Goal: Book appointment/travel/reservation

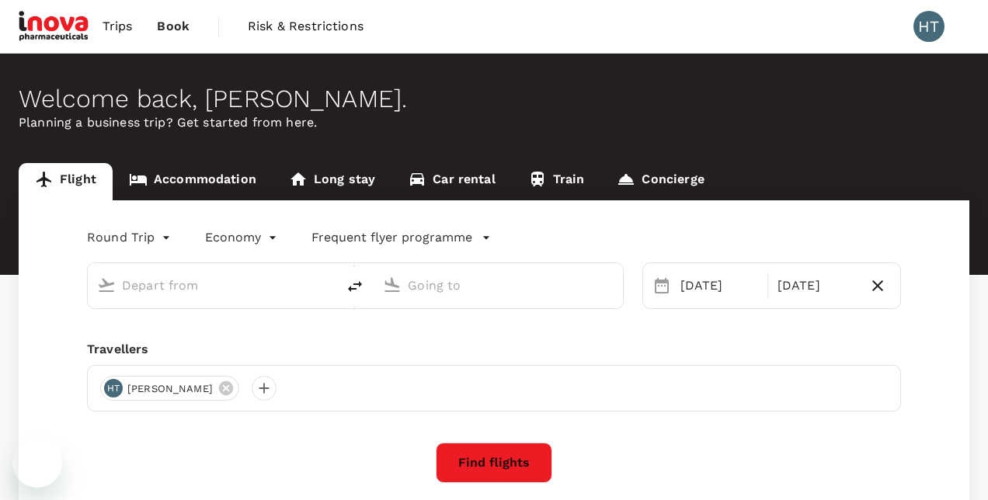
type input "Singapore Changi (SIN)"
type input "Kuala Lumpur Intl ([GEOGRAPHIC_DATA])"
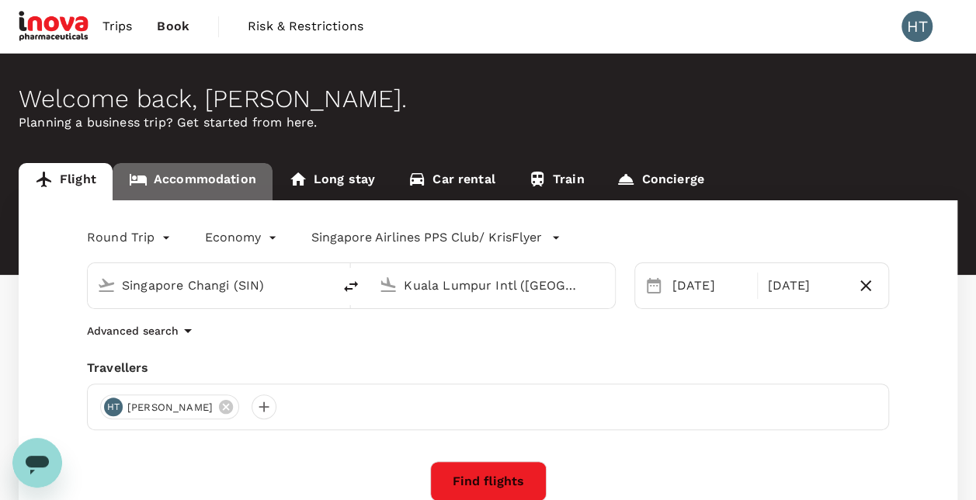
click at [200, 183] on link "Accommodation" at bounding box center [193, 181] width 160 height 37
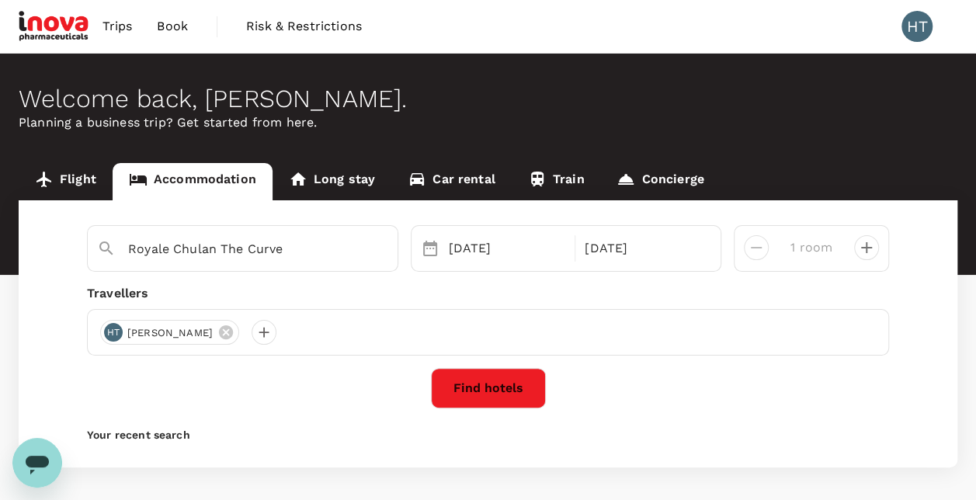
click at [485, 381] on button "Find hotels" at bounding box center [488, 388] width 115 height 40
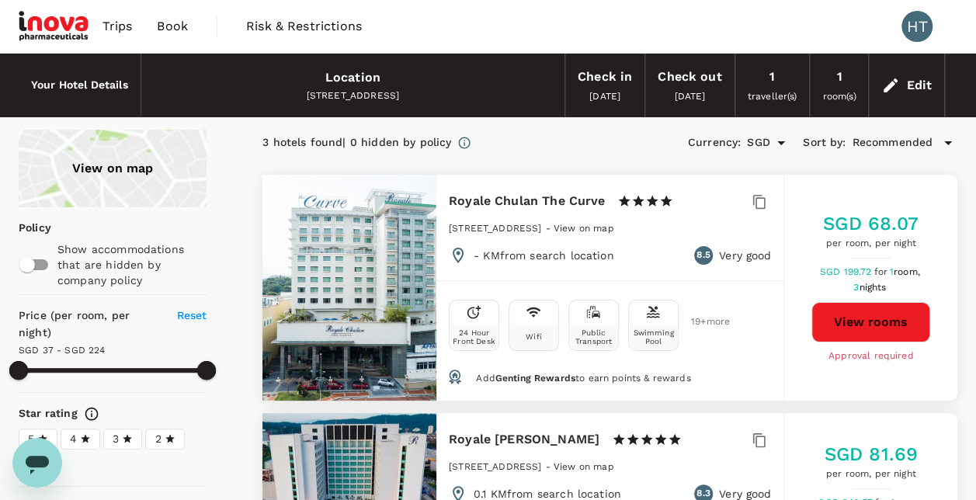
click at [854, 319] on button "View rooms" at bounding box center [871, 322] width 119 height 40
type input "223.07"
click at [61, 20] on img at bounding box center [54, 26] width 71 height 34
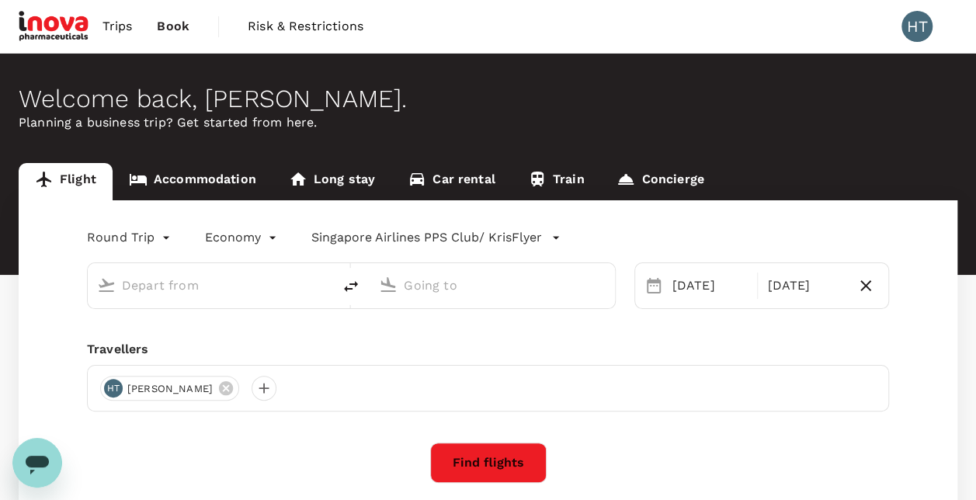
type input "Singapore Changi (SIN)"
type input "Kuala Lumpur Intl ([GEOGRAPHIC_DATA])"
type input "Singapore Changi (SIN)"
type input "Kuala Lumpur Intl ([GEOGRAPHIC_DATA])"
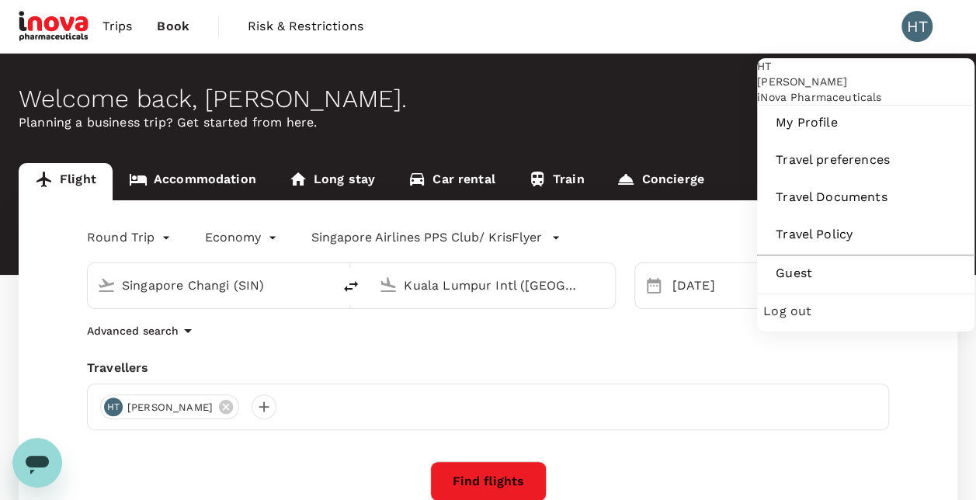
click at [915, 28] on div "HT" at bounding box center [917, 26] width 31 height 31
click at [917, 28] on div "HT" at bounding box center [917, 26] width 31 height 31
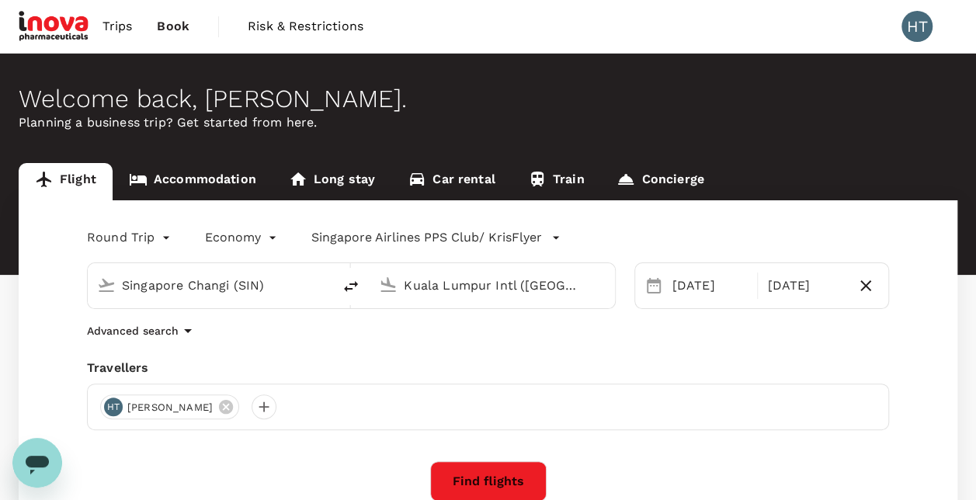
click at [917, 28] on div "HT" at bounding box center [917, 26] width 31 height 31
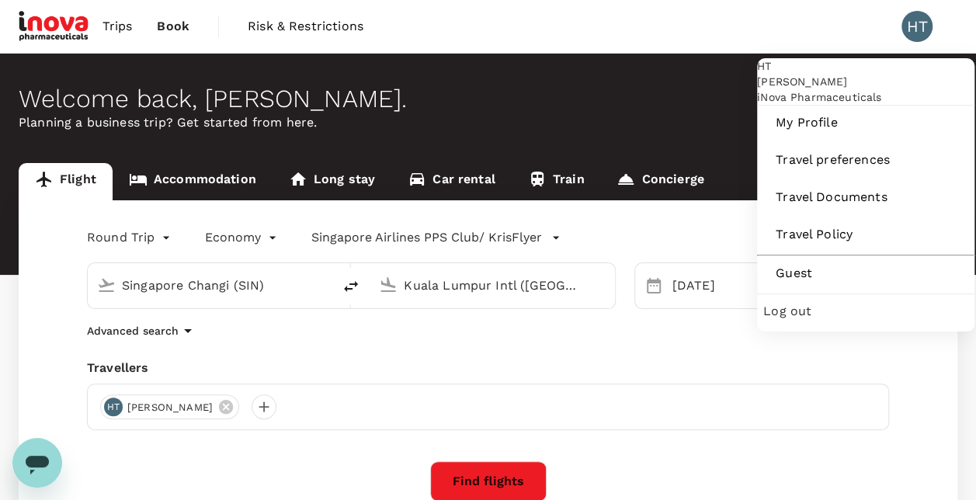
click at [927, 35] on div "HT" at bounding box center [917, 26] width 31 height 31
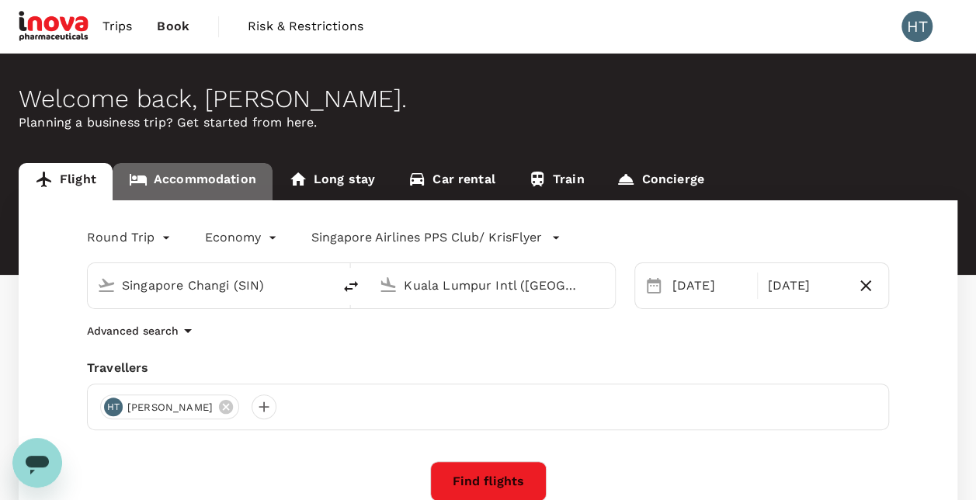
click at [179, 185] on link "Accommodation" at bounding box center [193, 181] width 160 height 37
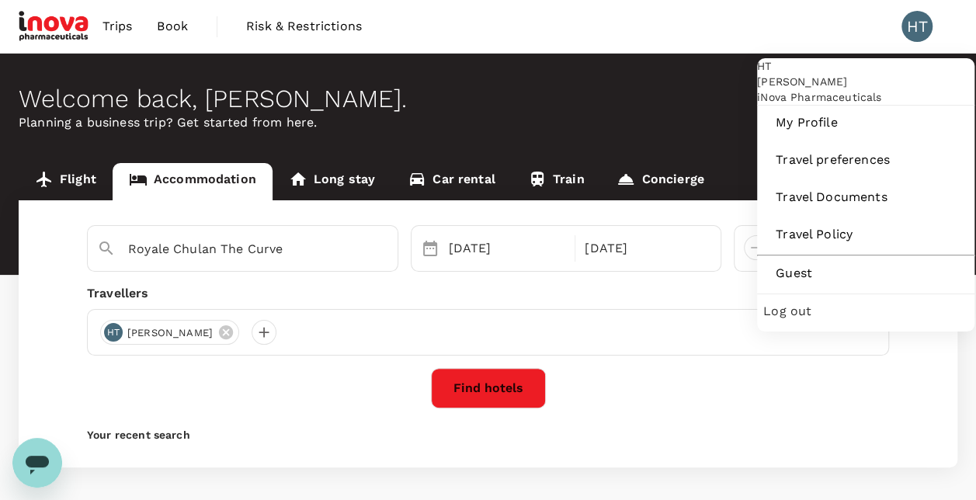
click at [915, 28] on div "HT" at bounding box center [917, 26] width 31 height 31
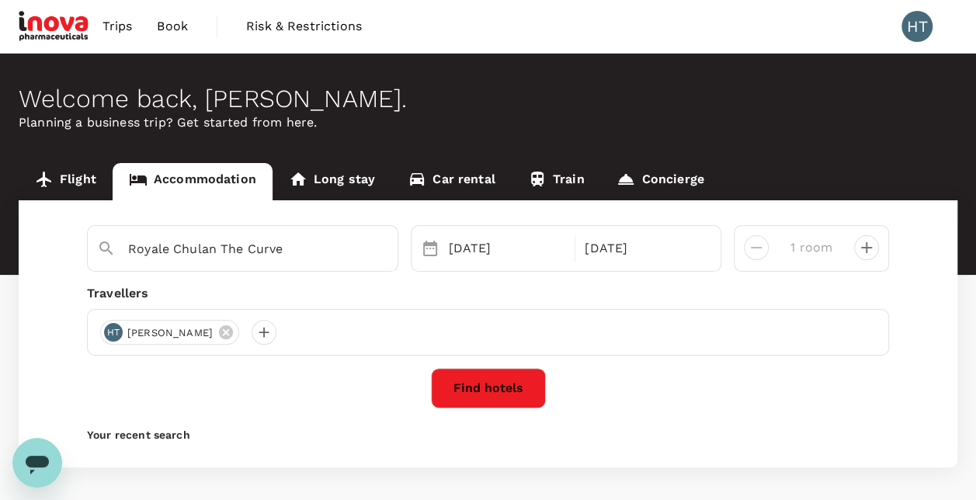
click at [915, 28] on div "HT" at bounding box center [917, 26] width 31 height 31
click at [179, 22] on span "Book" at bounding box center [172, 26] width 31 height 19
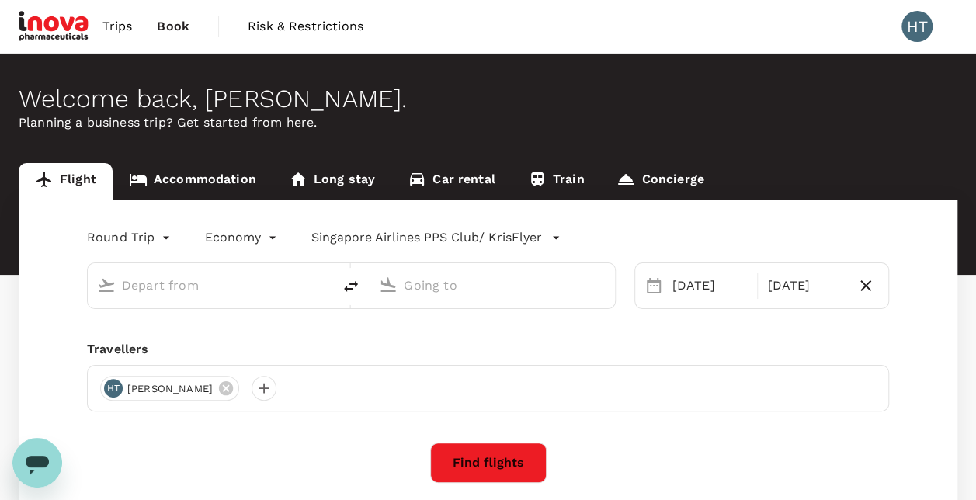
type input "Singapore Changi (SIN)"
type input "Kuala Lumpur Intl ([GEOGRAPHIC_DATA])"
click at [131, 25] on span "Trips" at bounding box center [118, 26] width 30 height 19
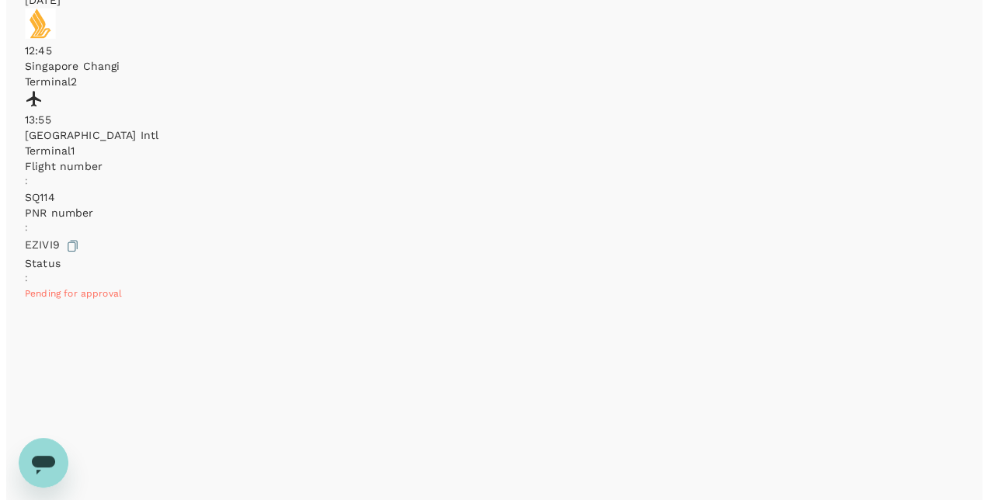
scroll to position [374, 0]
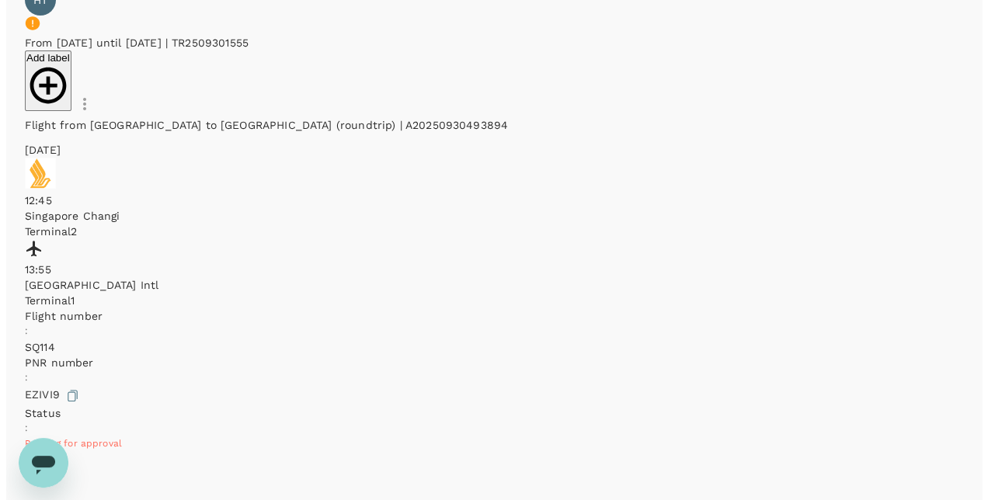
scroll to position [141, 0]
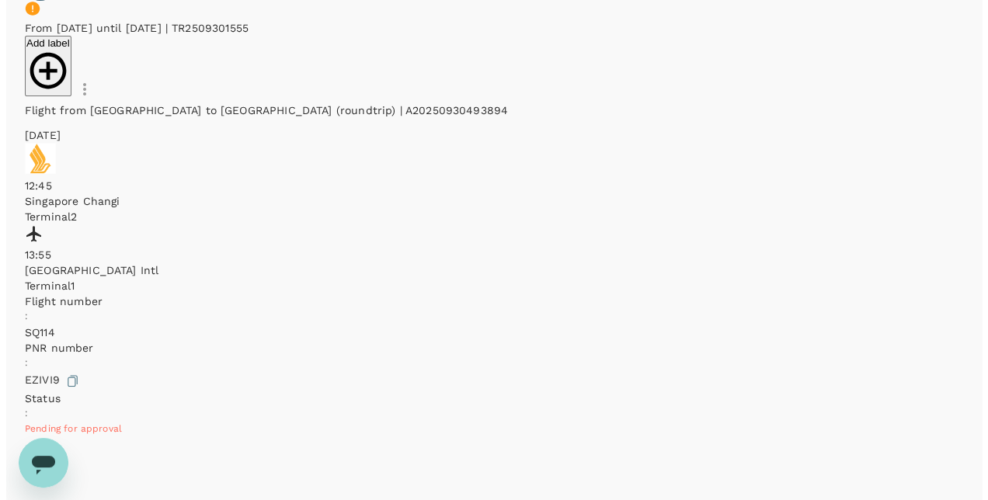
scroll to position [452, 0]
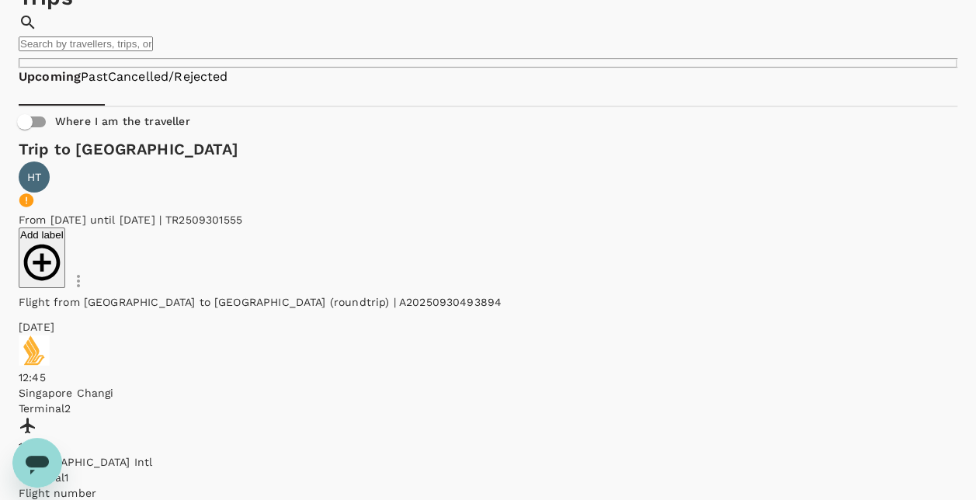
scroll to position [0, 0]
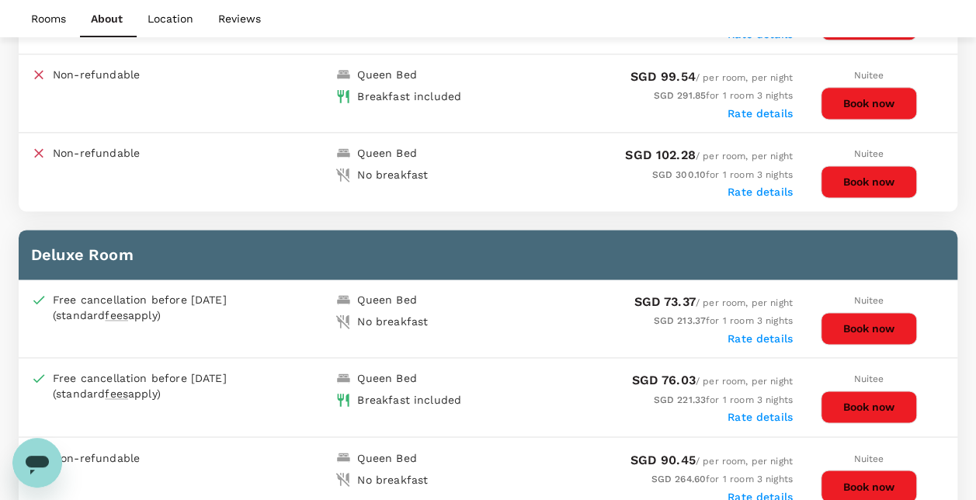
scroll to position [1081, 0]
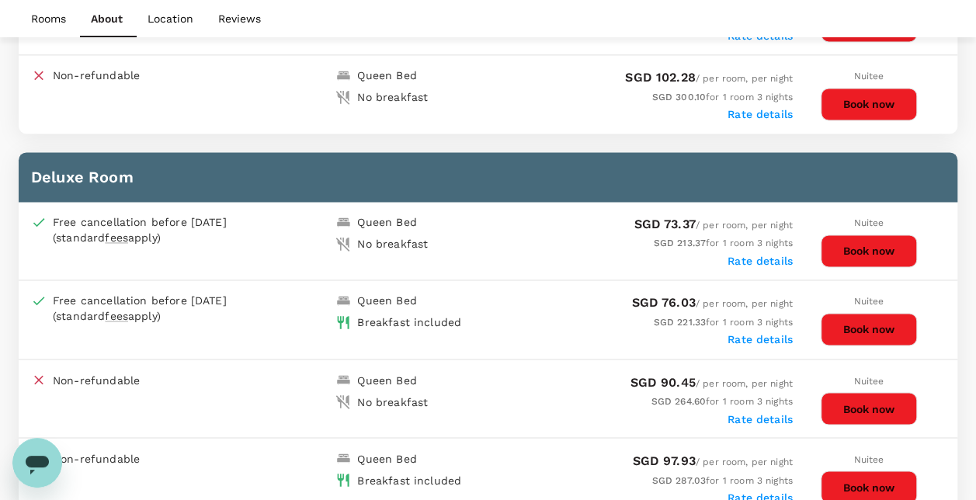
click at [850, 325] on button "Book now" at bounding box center [869, 329] width 96 height 33
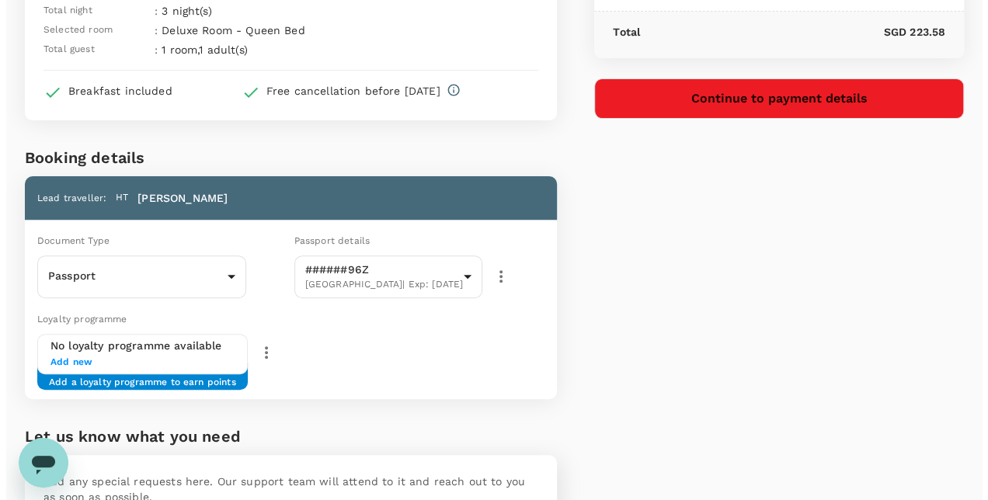
scroll to position [23, 0]
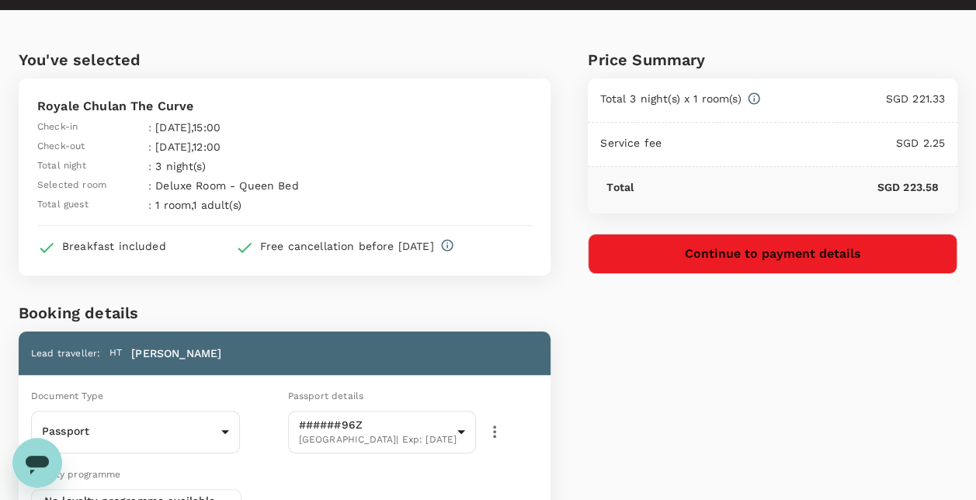
click at [731, 268] on button "Continue to payment details" at bounding box center [773, 254] width 370 height 40
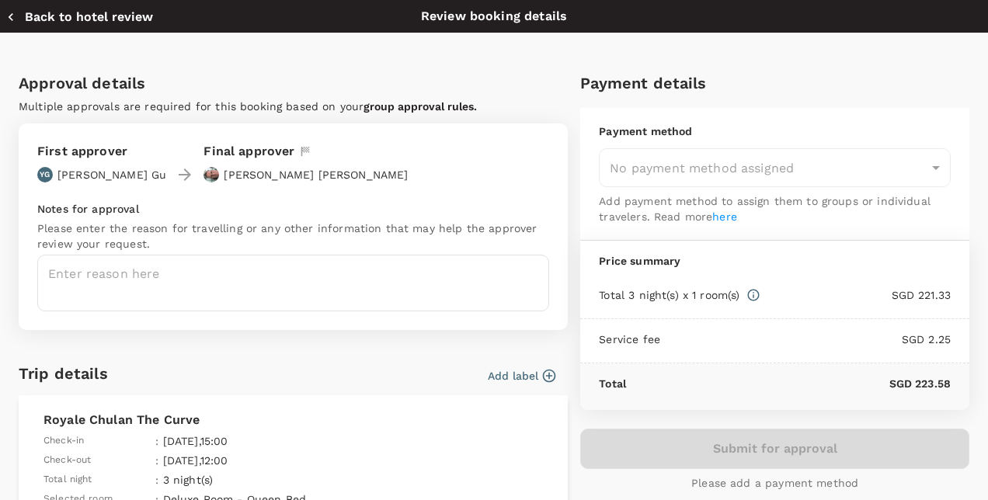
type input "9e677c2c-1b51-4fb9-8b8e-e61d94c42ce6"
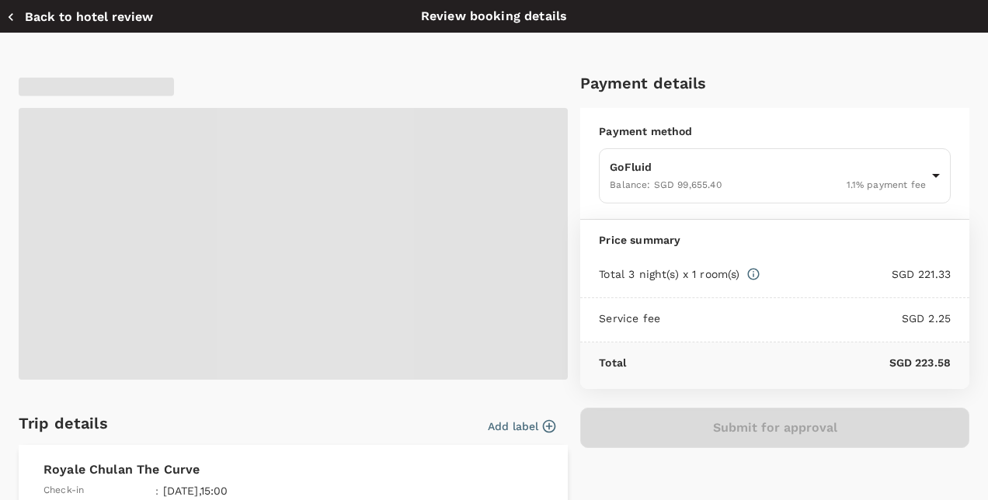
click at [166, 287] on span at bounding box center [293, 244] width 549 height 272
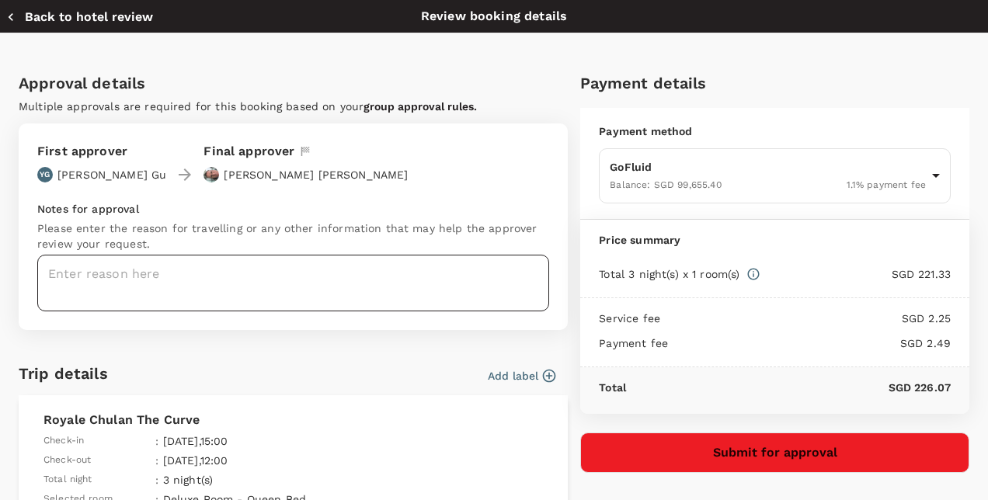
click at [236, 273] on textarea at bounding box center [293, 283] width 512 height 57
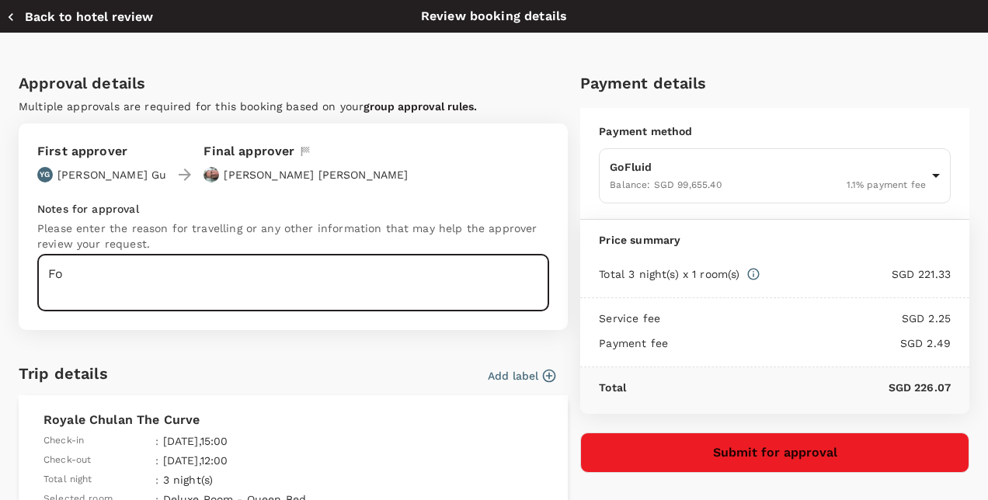
type textarea "F"
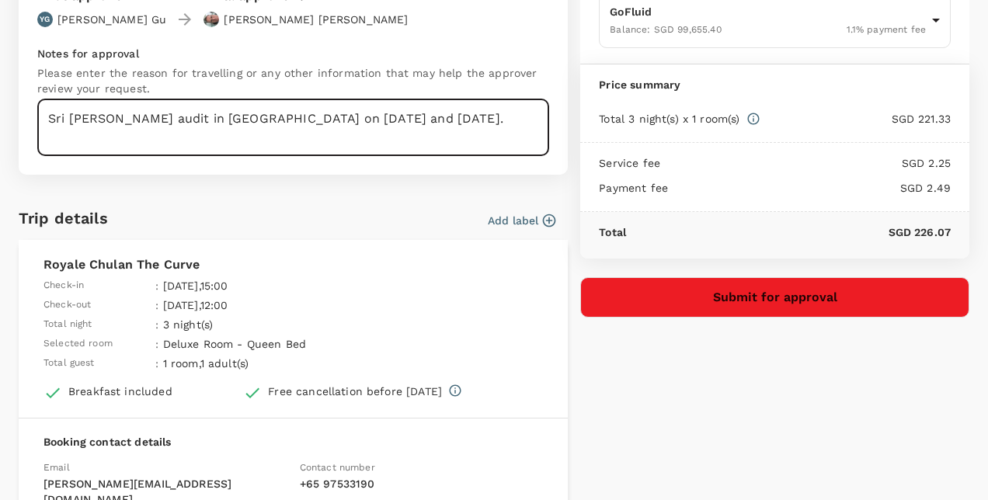
scroll to position [379, 0]
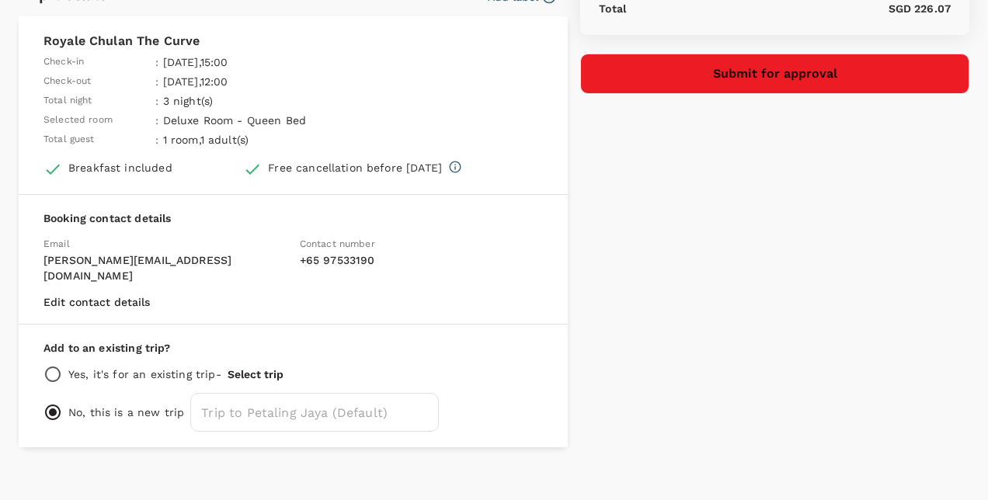
type textarea "Sri [PERSON_NAME] audit in [GEOGRAPHIC_DATA] on [DATE] and [DATE]."
click at [57, 365] on input "radio" at bounding box center [52, 374] width 19 height 19
radio input "true"
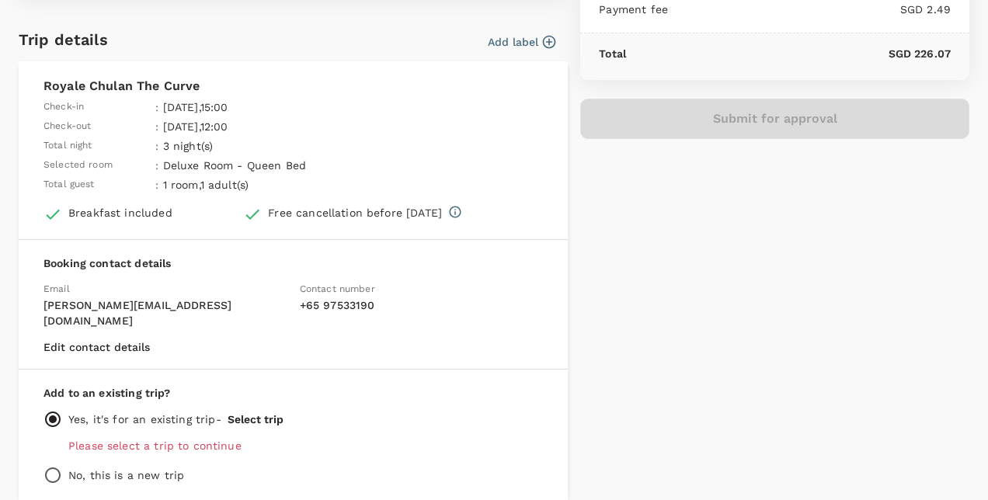
scroll to position [387, 0]
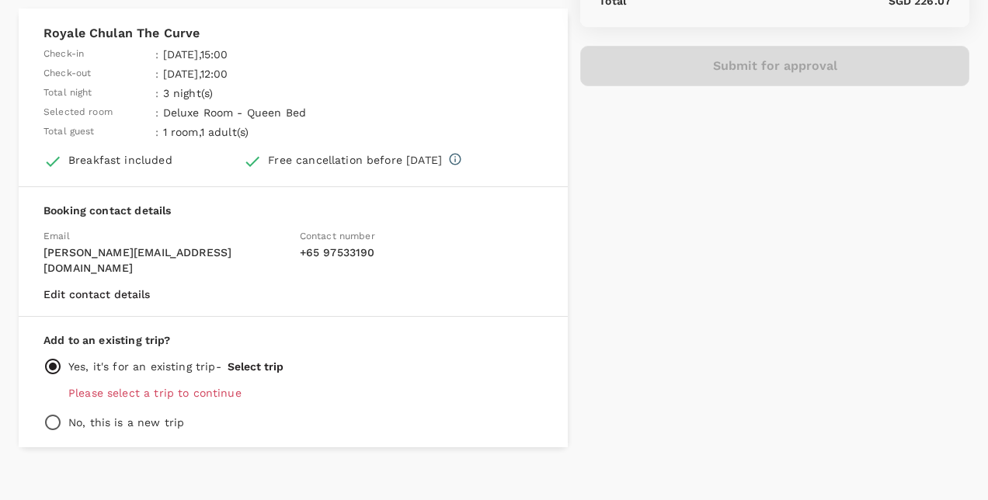
drag, startPoint x: 183, startPoint y: 378, endPoint x: 217, endPoint y: 378, distance: 33.4
click at [183, 385] on p "Please select a trip to continue" at bounding box center [305, 393] width 475 height 16
click at [54, 413] on input "radio" at bounding box center [52, 422] width 19 height 19
radio input "true"
radio input "false"
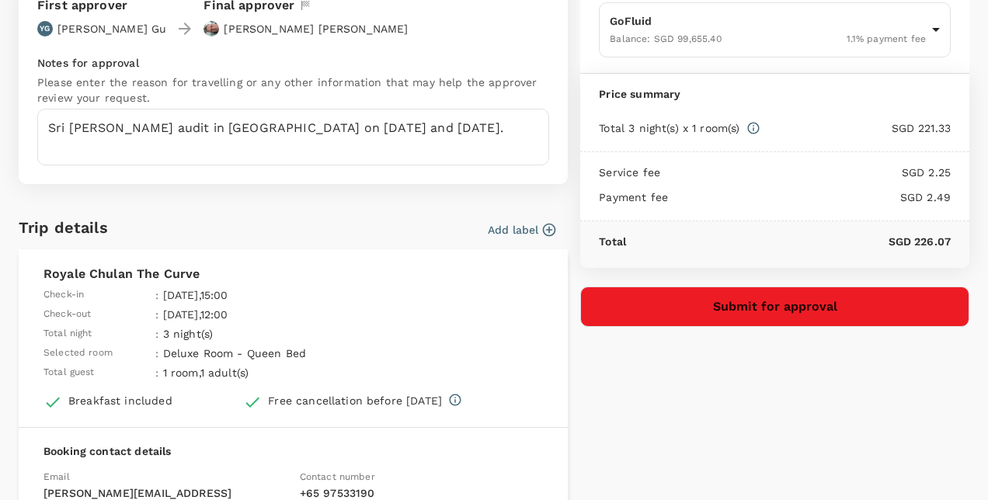
scroll to position [0, 0]
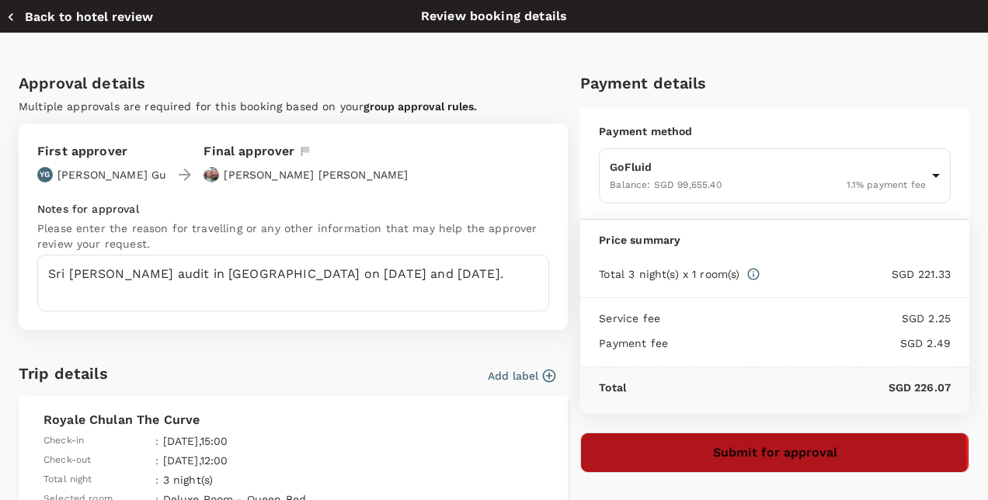
click at [688, 454] on button "Submit for approval" at bounding box center [774, 453] width 389 height 40
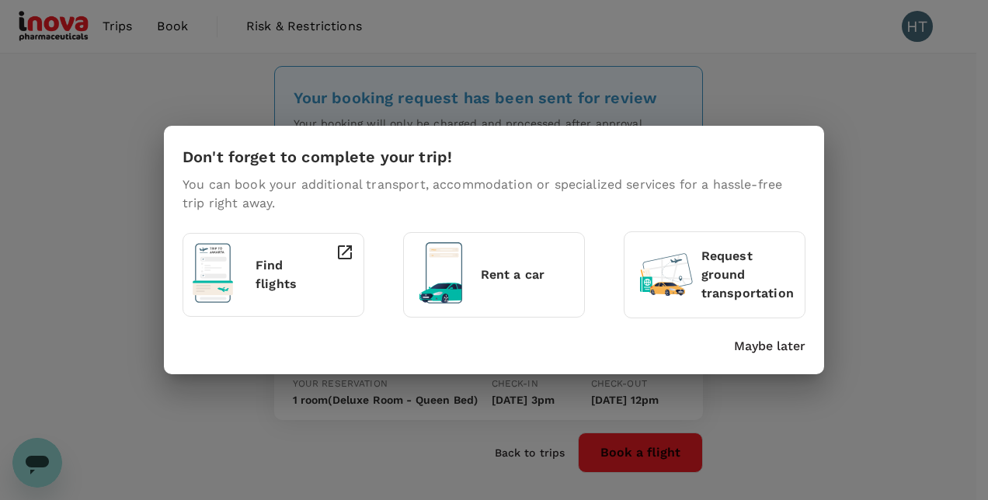
click at [743, 343] on p "Maybe later" at bounding box center [769, 346] width 71 height 19
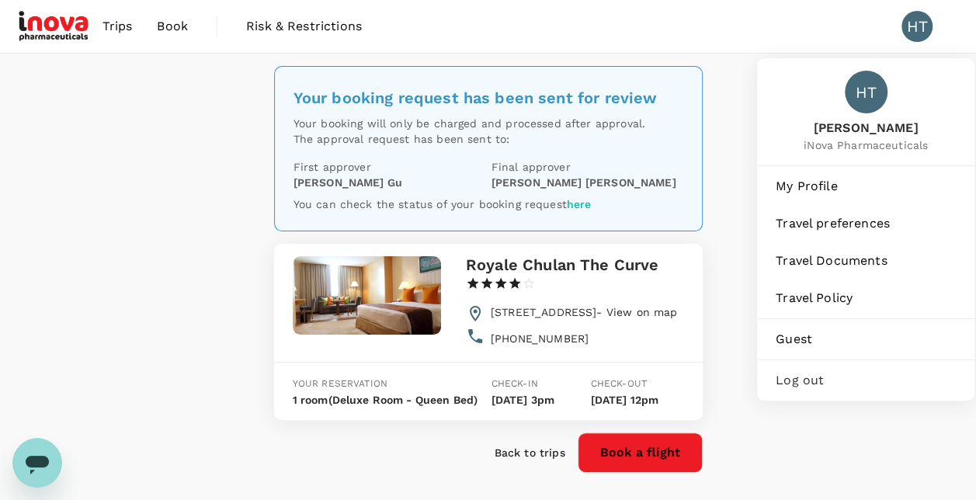
click at [920, 23] on div "HT" at bounding box center [917, 26] width 31 height 31
